Goal: Task Accomplishment & Management: Manage account settings

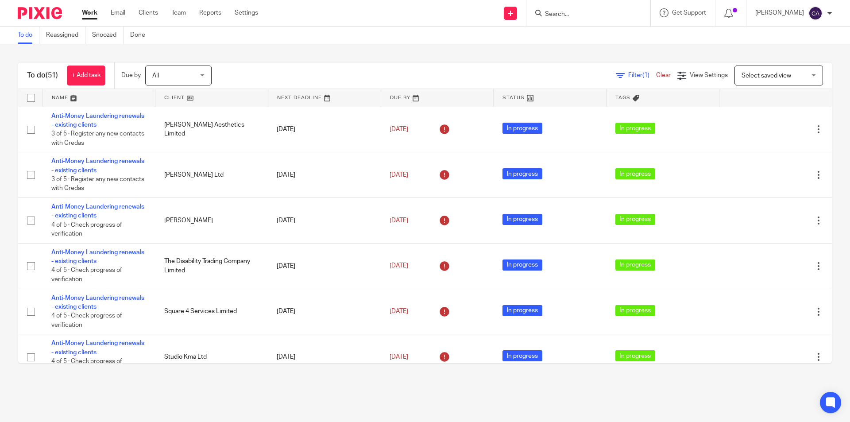
click at [567, 12] on input "Search" at bounding box center [584, 15] width 80 height 8
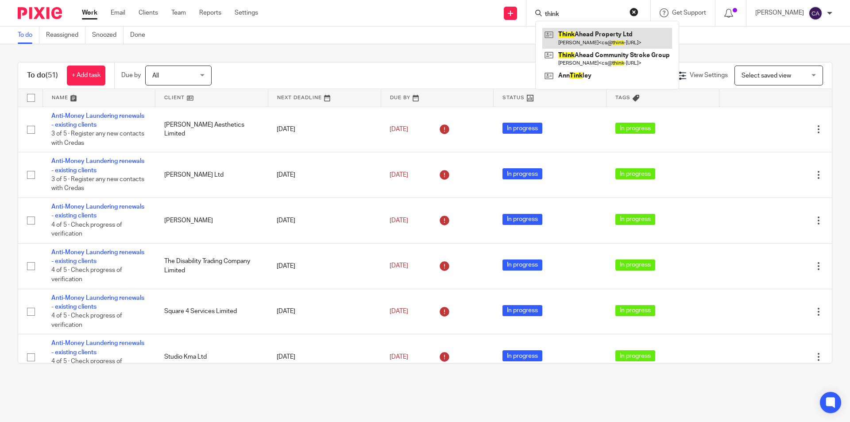
type input "think"
click at [595, 32] on link at bounding box center [607, 38] width 130 height 20
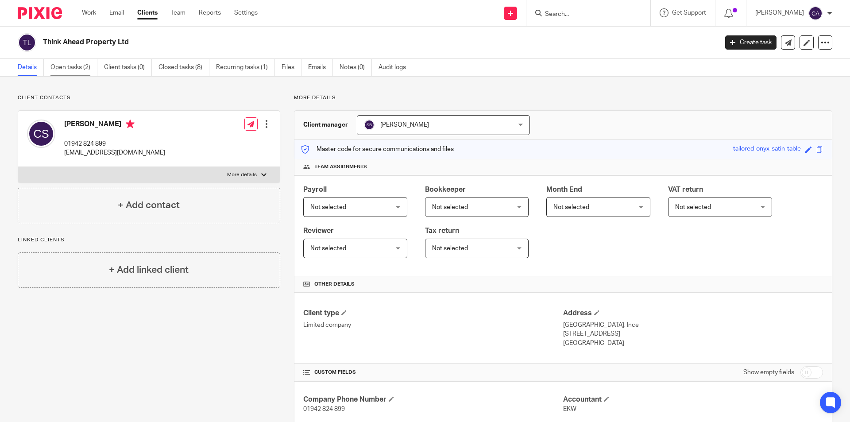
click at [73, 68] on link "Open tasks (2)" at bounding box center [73, 67] width 47 height 17
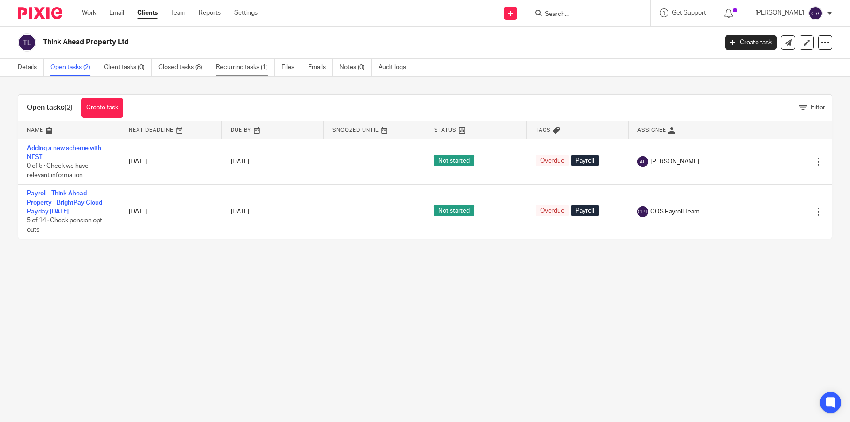
click at [251, 65] on link "Recurring tasks (1)" at bounding box center [245, 67] width 59 height 17
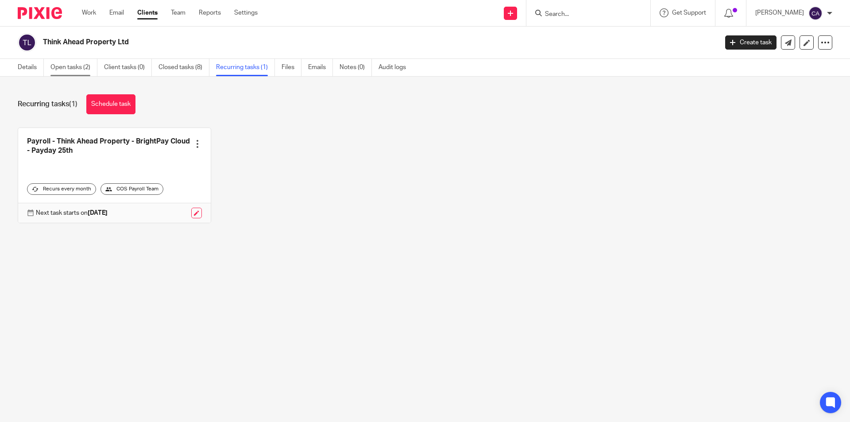
click at [62, 66] on link "Open tasks (2)" at bounding box center [73, 67] width 47 height 17
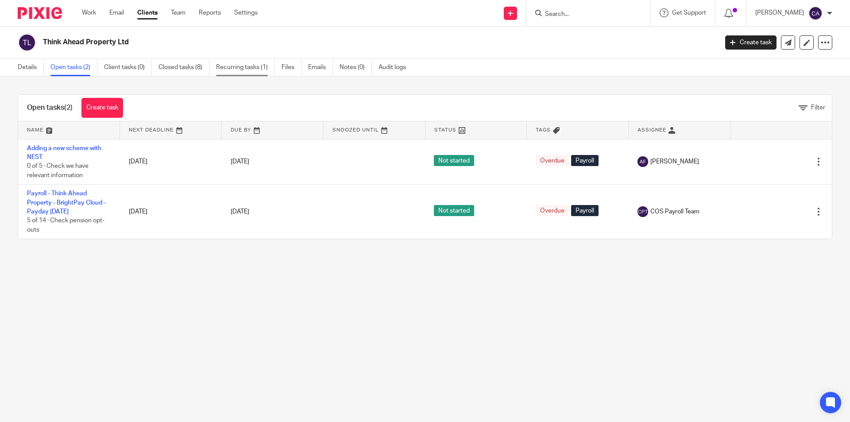
click at [234, 65] on link "Recurring tasks (1)" at bounding box center [245, 67] width 59 height 17
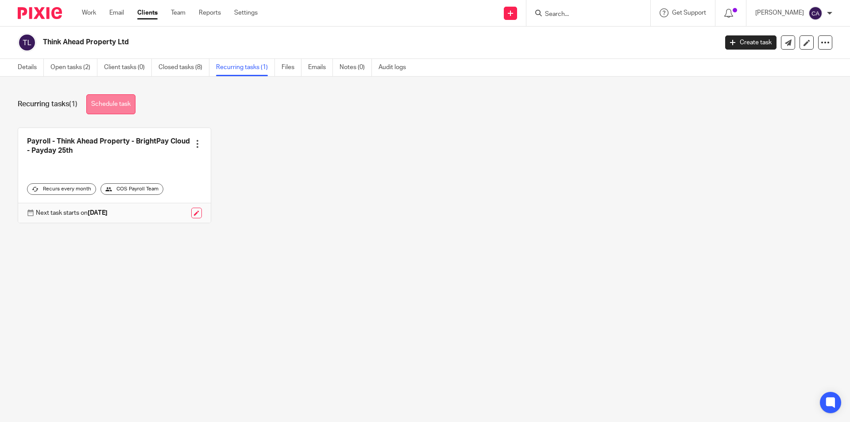
click at [108, 101] on link "Schedule task" at bounding box center [110, 104] width 49 height 20
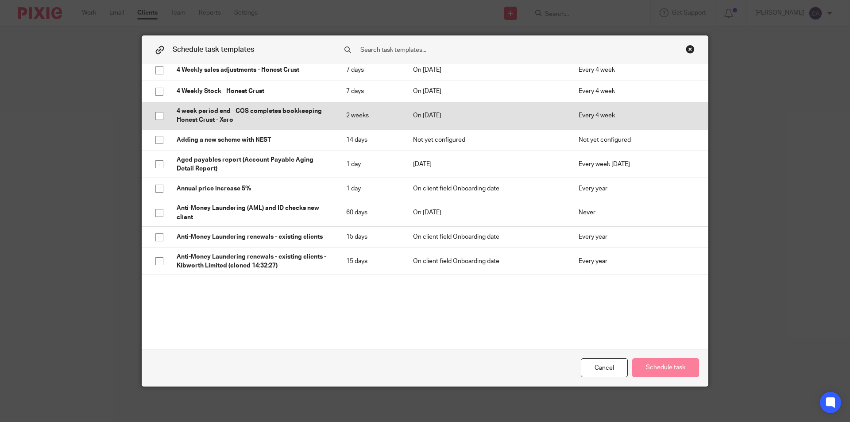
scroll to position [89, 0]
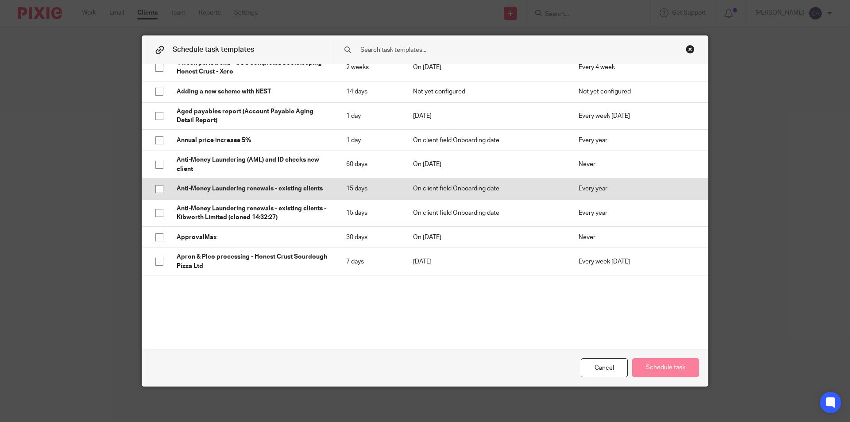
click at [158, 187] on input "checkbox" at bounding box center [159, 189] width 17 height 17
checkbox input "true"
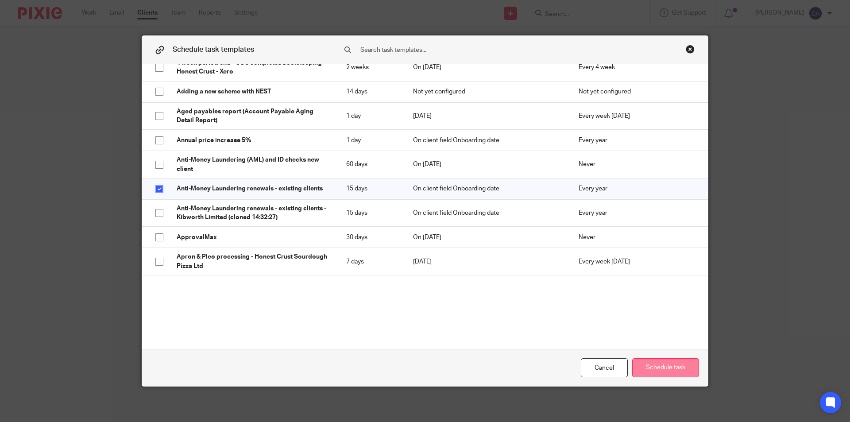
click at [665, 365] on button "Schedule task" at bounding box center [665, 367] width 67 height 19
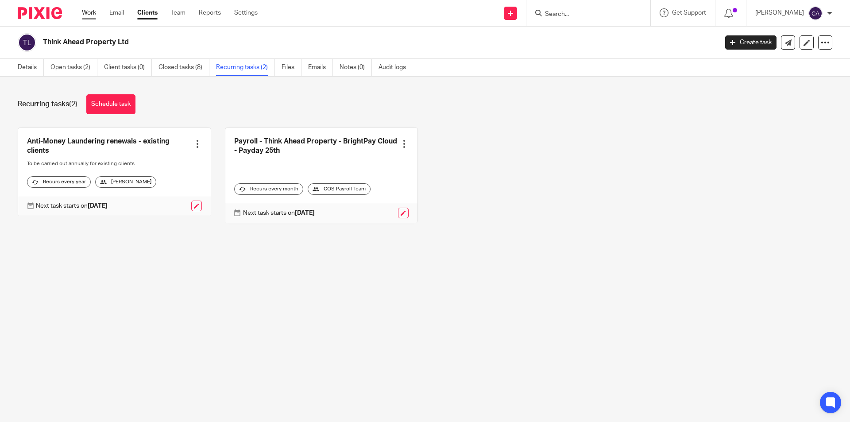
click at [90, 13] on link "Work" at bounding box center [89, 12] width 14 height 9
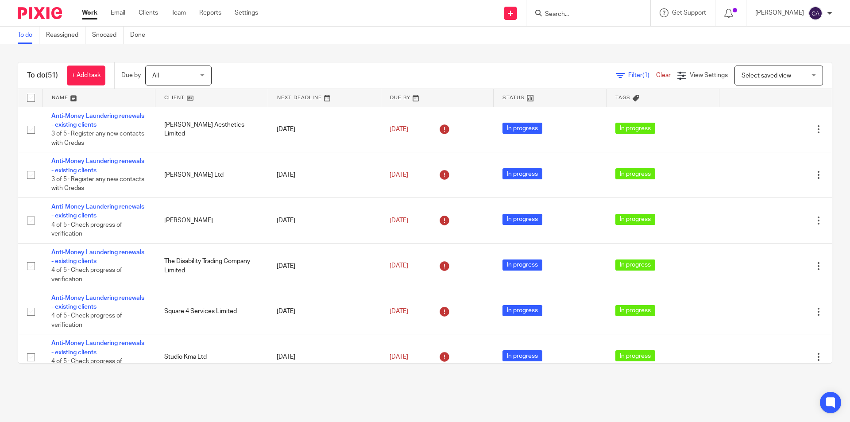
click at [567, 12] on input "Search" at bounding box center [584, 15] width 80 height 8
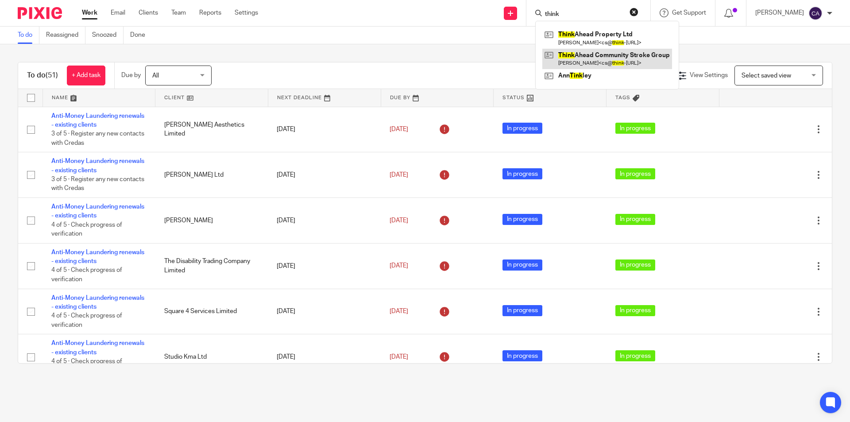
type input "think"
click at [608, 59] on link at bounding box center [607, 59] width 130 height 20
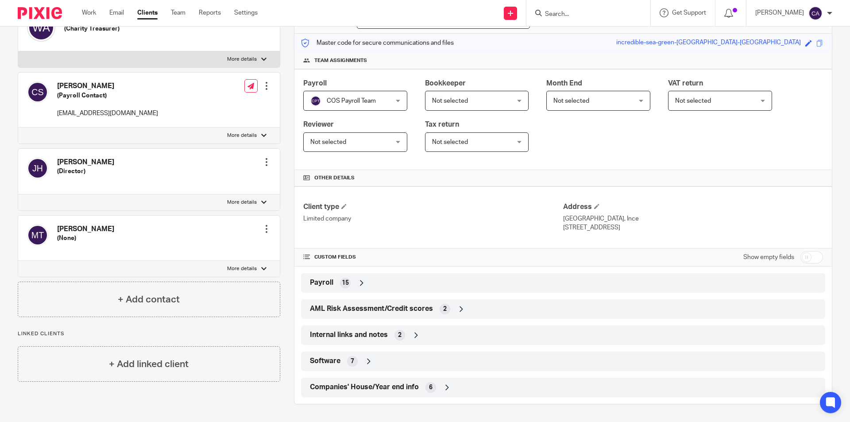
scroll to position [62, 0]
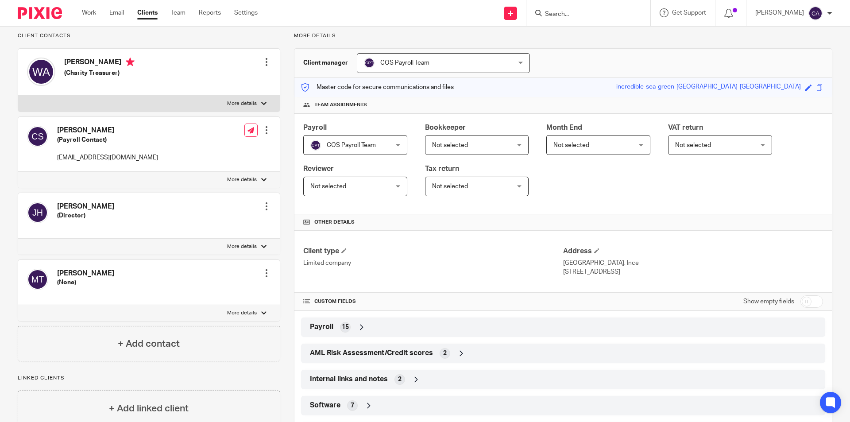
click at [811, 301] on input "checkbox" at bounding box center [811, 301] width 23 height 12
checkbox input "true"
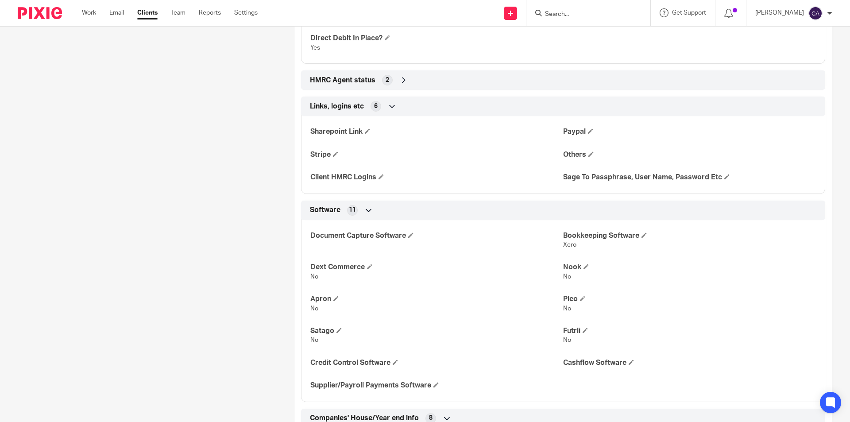
scroll to position [1740, 0]
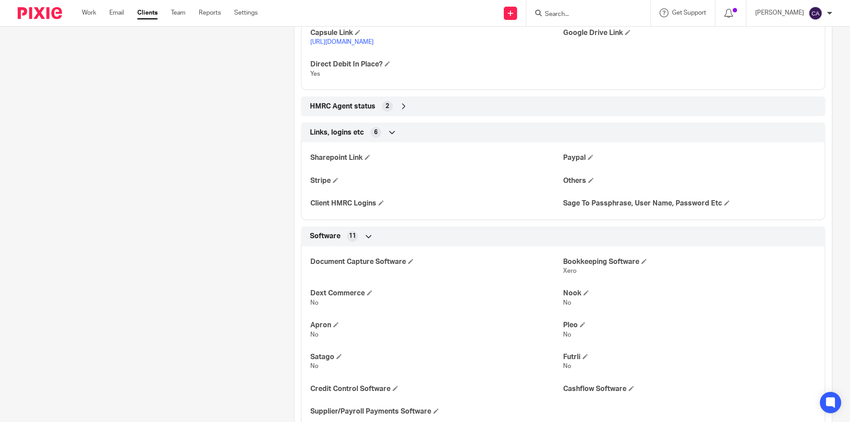
drag, startPoint x: 715, startPoint y: 276, endPoint x: 176, endPoint y: 241, distance: 540.2
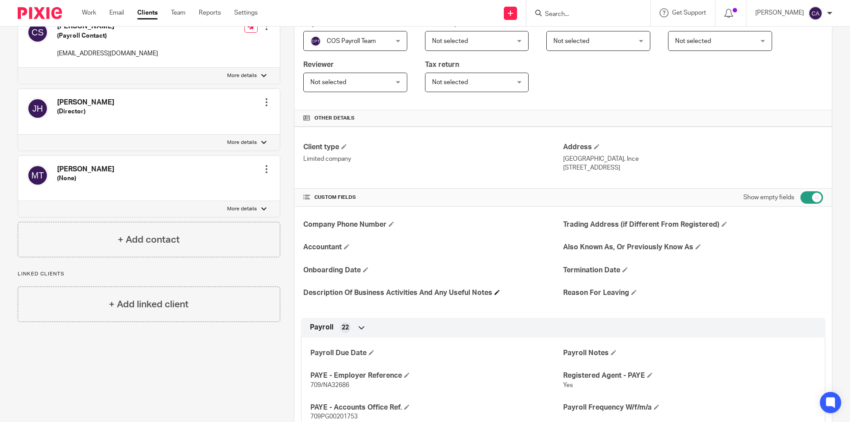
scroll to position [0, 0]
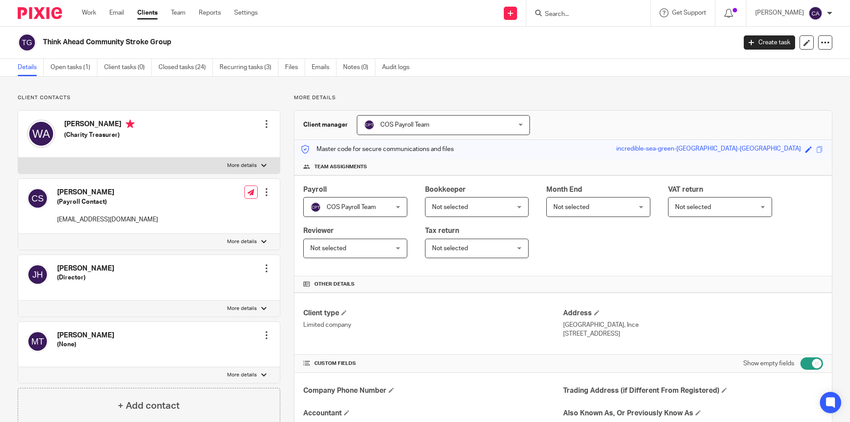
drag, startPoint x: 44, startPoint y: 41, endPoint x: 182, endPoint y: 42, distance: 137.7
click at [182, 42] on h2 "Think Ahead Community Stroke Group" at bounding box center [318, 42] width 550 height 9
copy h2 "Think Ahead Community Stroke Group"
click at [549, 9] on div at bounding box center [586, 13] width 103 height 11
click at [560, 12] on input "Search" at bounding box center [584, 15] width 80 height 8
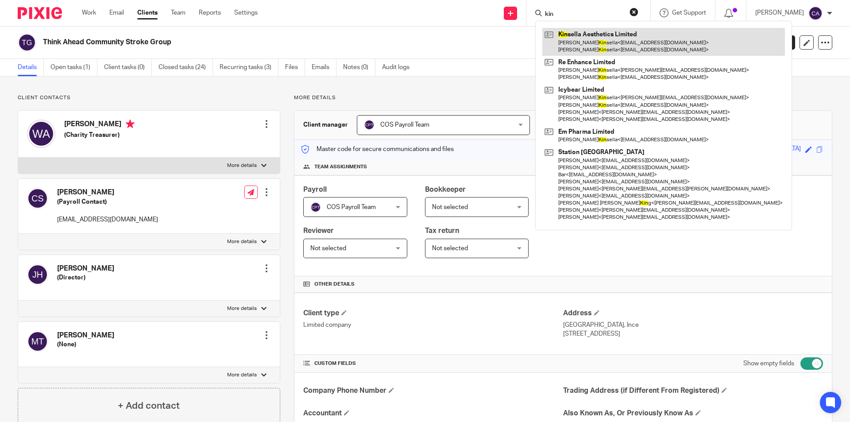
type input "kin"
click at [594, 38] on link at bounding box center [663, 41] width 243 height 27
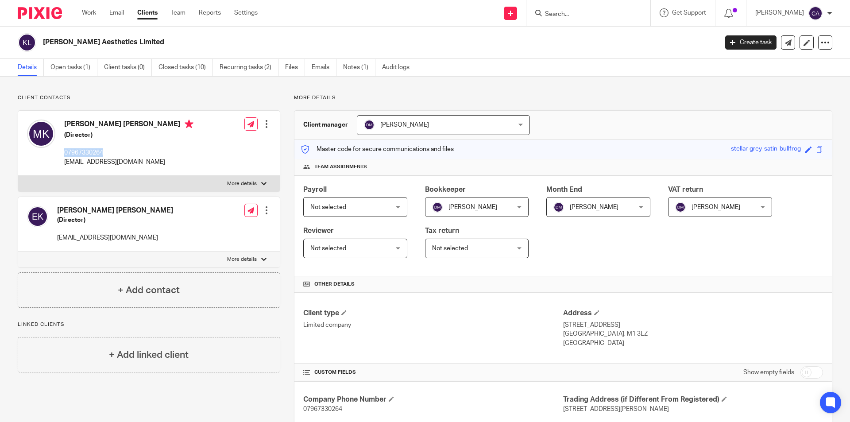
drag, startPoint x: 108, startPoint y: 151, endPoint x: 64, endPoint y: 154, distance: 43.9
click at [64, 154] on div "[PERSON_NAME] [PERSON_NAME] (Director) 07967330264 [EMAIL_ADDRESS][DOMAIN_NAME]" at bounding box center [110, 143] width 166 height 56
copy p "07967330264"
